Goal: Task Accomplishment & Management: Manage account settings

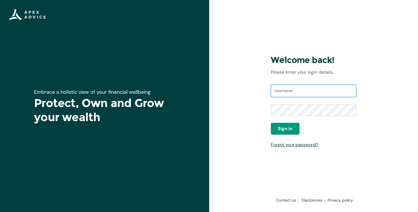
click at [290, 89] on input "Username" at bounding box center [314, 91] width 86 height 12
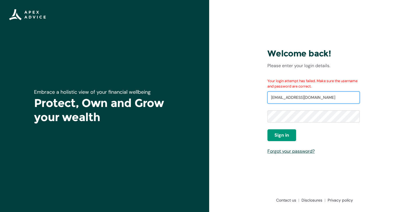
click at [302, 96] on input "brierlyd14@gmaiil.com" at bounding box center [314, 97] width 92 height 12
type input "brierlyd14@gmail.com"
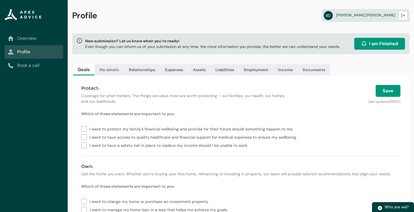
click at [111, 70] on link "My details" at bounding box center [109, 69] width 29 height 11
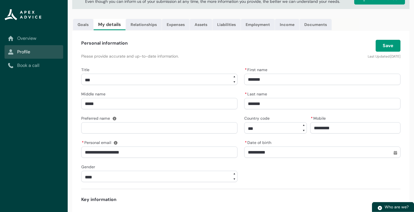
scroll to position [45, 0]
click at [148, 24] on link "Relationships" at bounding box center [144, 24] width 36 height 11
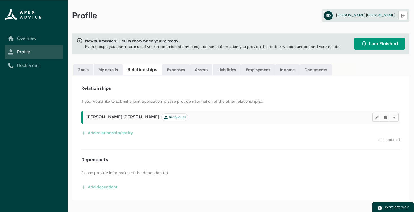
scroll to position [0, 0]
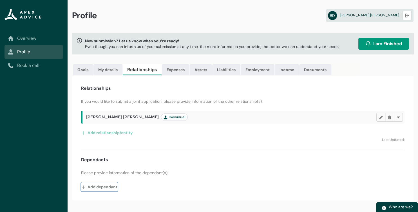
click at [112, 184] on button "Add dependant" at bounding box center [99, 186] width 37 height 9
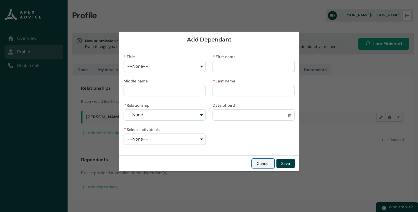
click at [263, 163] on button "Cancel" at bounding box center [263, 163] width 22 height 9
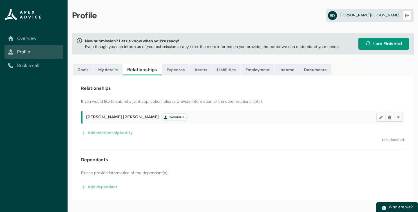
click at [173, 69] on link "Expenses" at bounding box center [176, 69] width 28 height 11
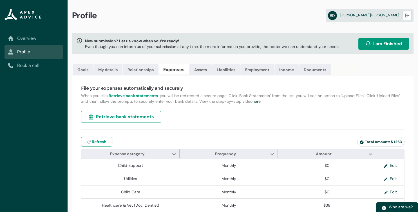
type input "***"
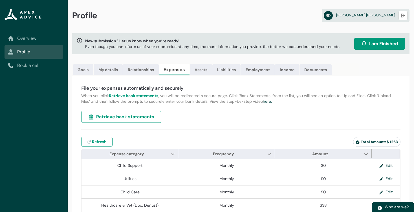
click at [203, 68] on link "Assets" at bounding box center [201, 69] width 22 height 11
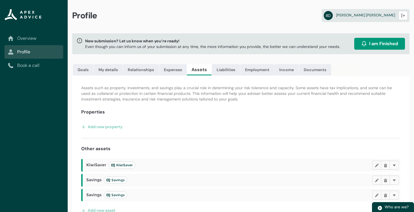
scroll to position [11, 0]
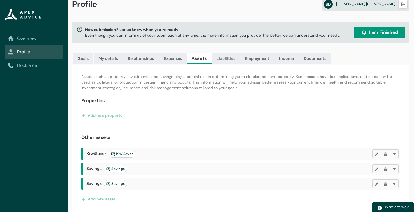
click at [223, 57] on link "Liabilities" at bounding box center [226, 58] width 28 height 11
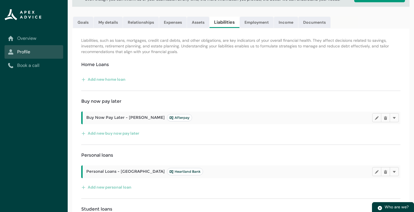
scroll to position [48, 0]
click at [248, 22] on link "Employment" at bounding box center [256, 21] width 34 height 11
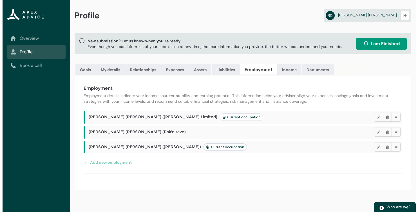
scroll to position [0, 0]
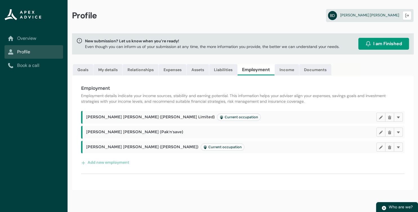
click at [377, 43] on span "I am Finished" at bounding box center [388, 43] width 29 height 7
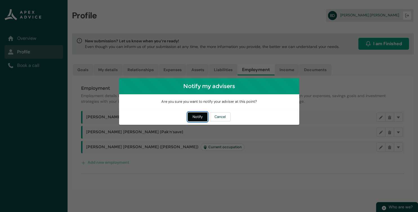
click at [201, 115] on button "Notify" at bounding box center [198, 116] width 20 height 9
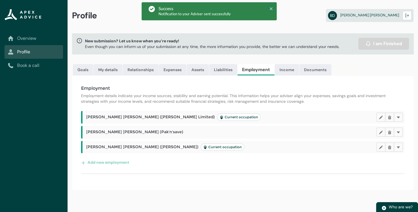
click at [271, 8] on icon at bounding box center [271, 9] width 4 height 4
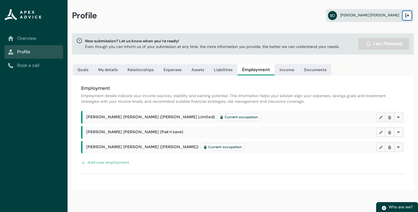
click at [410, 15] on button "Logout" at bounding box center [407, 15] width 9 height 9
